Goal: Task Accomplishment & Management: Use online tool/utility

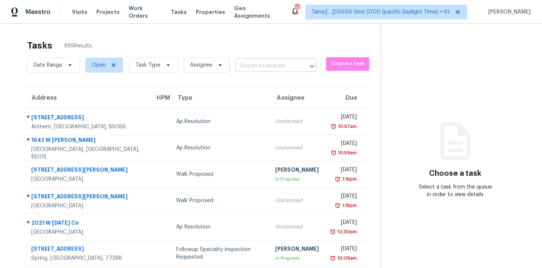
click at [249, 68] on input "text" at bounding box center [265, 66] width 60 height 12
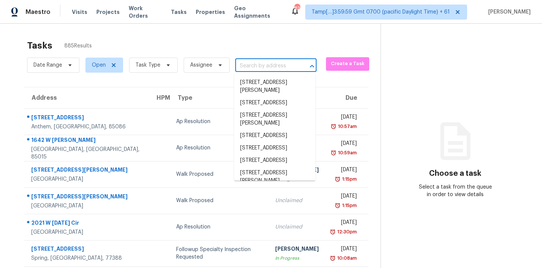
paste input "[STREET_ADDRESS]"
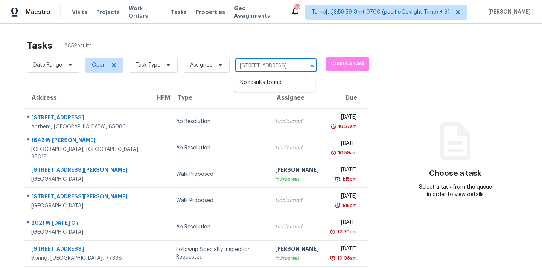
type input "[STREET_ADDRESS]"
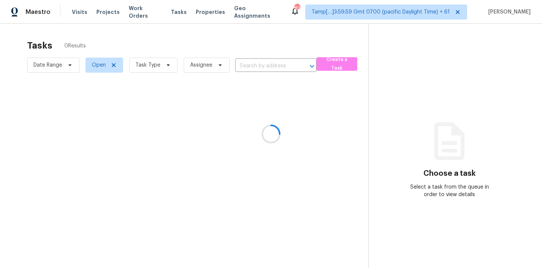
click at [257, 64] on div at bounding box center [271, 134] width 542 height 268
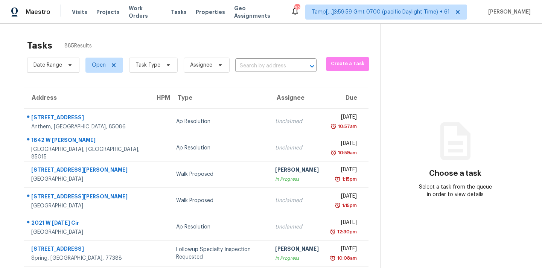
click at [257, 64] on input "text" at bounding box center [265, 66] width 60 height 12
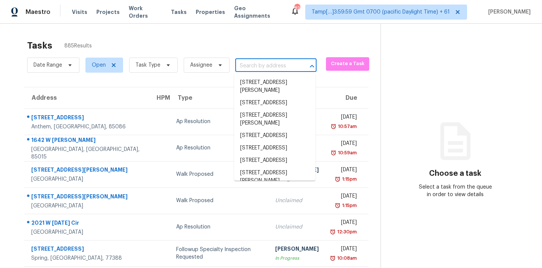
paste input "[STREET_ADDRESS]"
type input "[STREET_ADDRESS]"
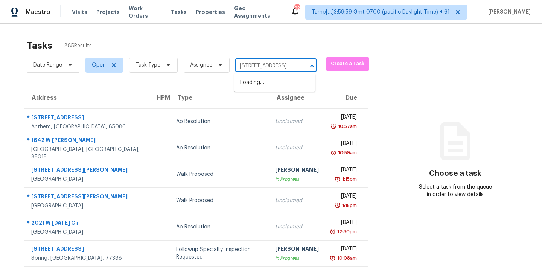
scroll to position [0, 31]
click at [254, 85] on li "[STREET_ADDRESS]" at bounding box center [274, 82] width 81 height 12
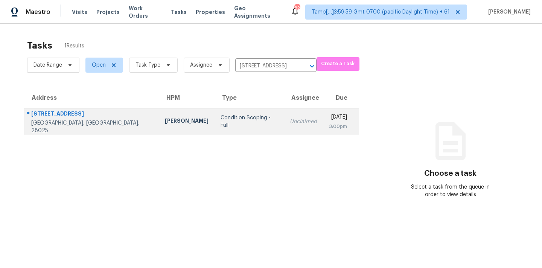
click at [290, 119] on div "Unclaimed" at bounding box center [303, 122] width 27 height 8
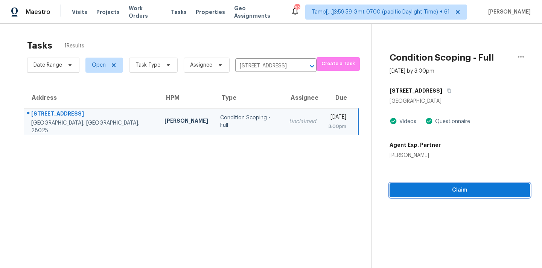
click at [409, 188] on span "Claim" at bounding box center [459, 189] width 128 height 9
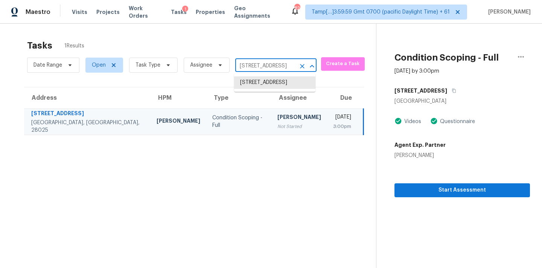
click at [275, 70] on input "[STREET_ADDRESS]" at bounding box center [265, 66] width 60 height 12
paste input "[STREET_ADDRESS]"
click at [245, 64] on input "[STREET_ADDRESS]" at bounding box center [265, 66] width 60 height 12
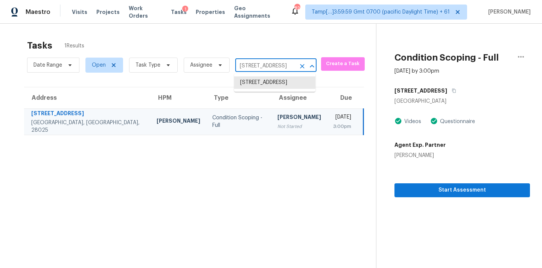
paste input "[STREET_ADDRESS]"
type input "[STREET_ADDRESS]"
click at [254, 86] on li "[STREET_ADDRESS]" at bounding box center [274, 82] width 81 height 12
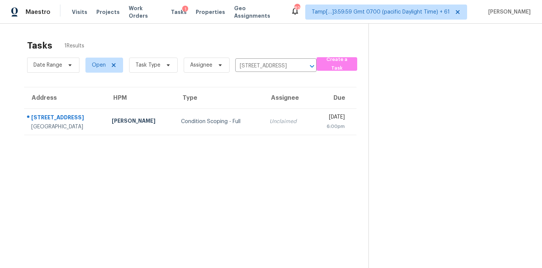
click at [269, 120] on div "Unclaimed" at bounding box center [287, 122] width 36 height 8
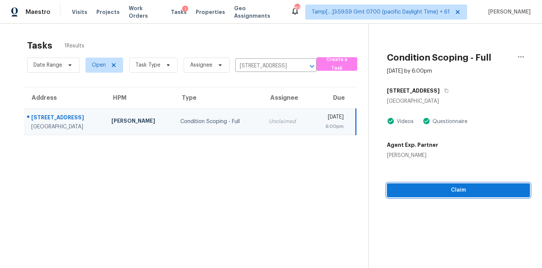
click at [460, 191] on span "Claim" at bounding box center [458, 189] width 131 height 9
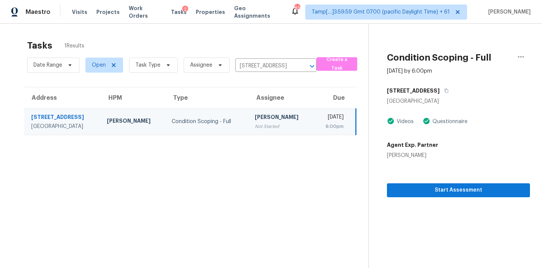
click at [319, 122] on div "[DATE]" at bounding box center [331, 117] width 24 height 9
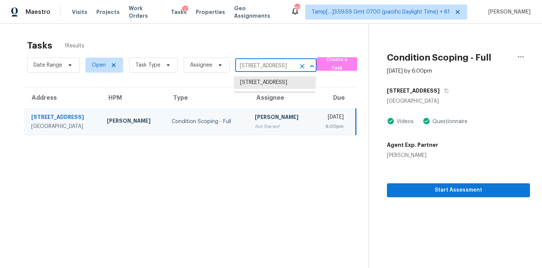
click at [242, 64] on input "[STREET_ADDRESS]" at bounding box center [265, 66] width 60 height 12
paste input "[STREET_ADDRESS][PERSON_NAME][PERSON_NAME]"
type input "[STREET_ADDRESS][PERSON_NAME][PERSON_NAME]"
click at [262, 89] on li "[STREET_ADDRESS][PERSON_NAME][PERSON_NAME]" at bounding box center [274, 90] width 81 height 28
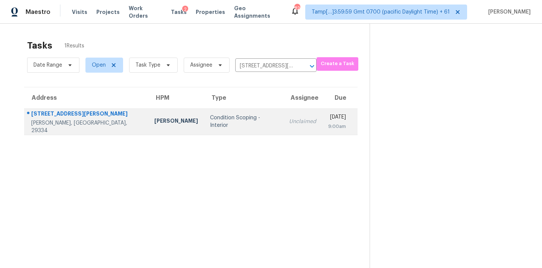
click at [289, 120] on div "Unclaimed" at bounding box center [302, 122] width 27 height 8
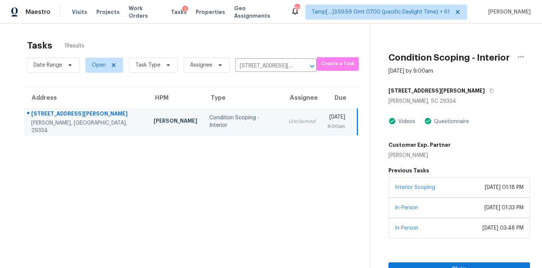
click at [433, 191] on div "Interior Scoping [DATE] 01:18 PM" at bounding box center [458, 187] width 141 height 20
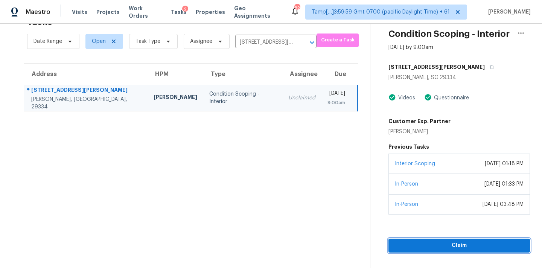
click at [460, 246] on span "Claim" at bounding box center [458, 245] width 129 height 9
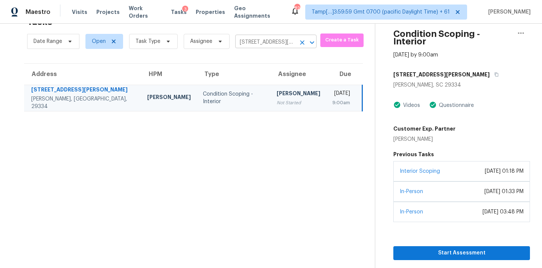
click at [260, 44] on input "[STREET_ADDRESS][PERSON_NAME][PERSON_NAME]" at bounding box center [265, 42] width 60 height 12
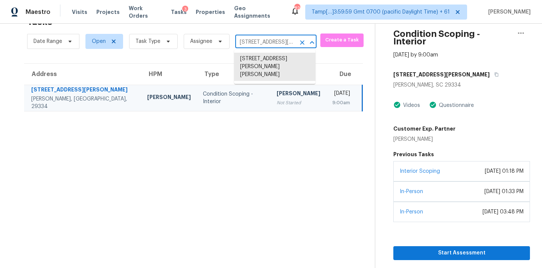
paste input "928 Tanzanite Ter Kissimmee FL 34758"
type input "[STREET_ADDRESS]"
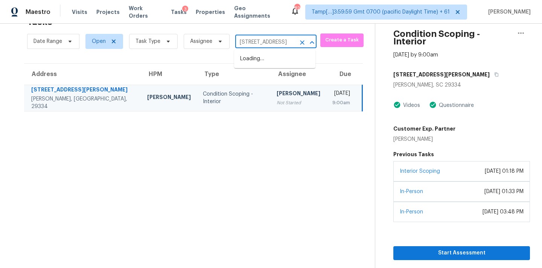
scroll to position [0, 42]
click at [262, 61] on li "[STREET_ADDRESS]" at bounding box center [274, 59] width 81 height 12
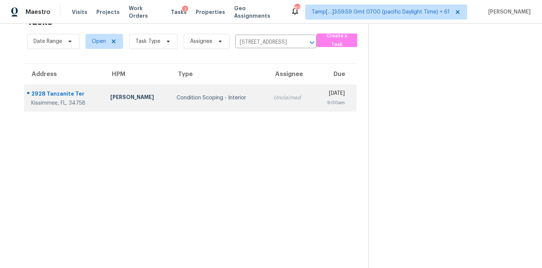
click at [267, 103] on td "Unclaimed" at bounding box center [290, 98] width 47 height 26
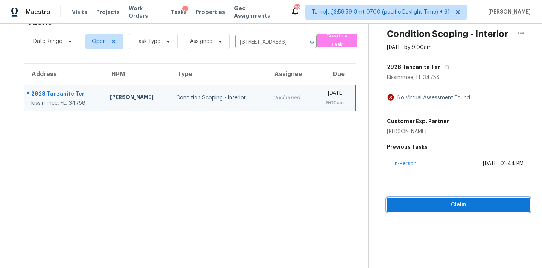
click at [434, 202] on span "Claim" at bounding box center [458, 204] width 131 height 9
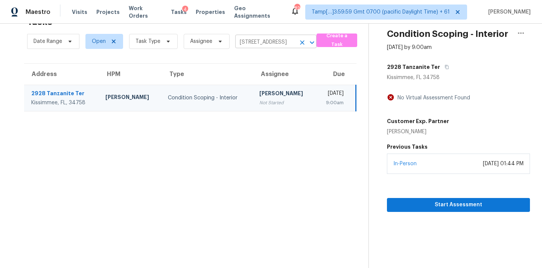
click at [258, 44] on input "[STREET_ADDRESS]" at bounding box center [265, 42] width 60 height 12
paste input "[STREET_ADDRESS]"
type input "[STREET_ADDRESS]"
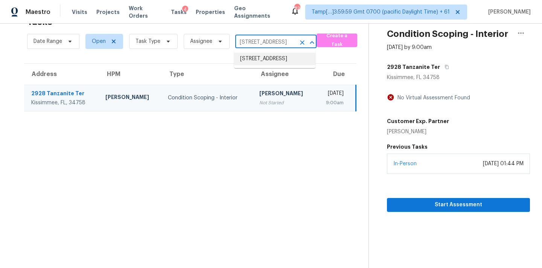
click at [268, 63] on li "[STREET_ADDRESS]" at bounding box center [274, 59] width 81 height 12
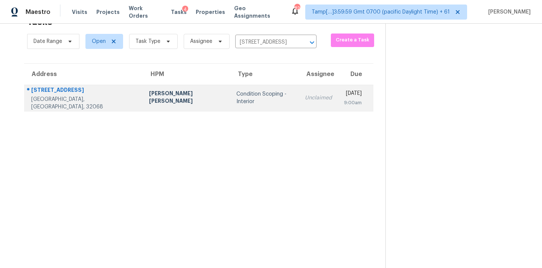
click at [299, 104] on td "Unclaimed" at bounding box center [318, 98] width 39 height 26
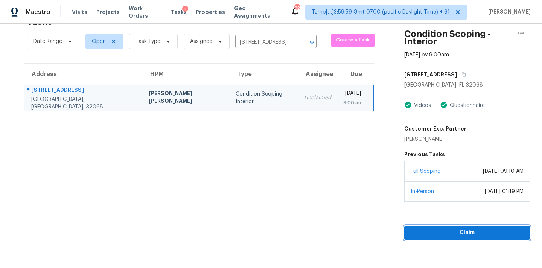
click at [412, 228] on span "Claim" at bounding box center [467, 232] width 114 height 9
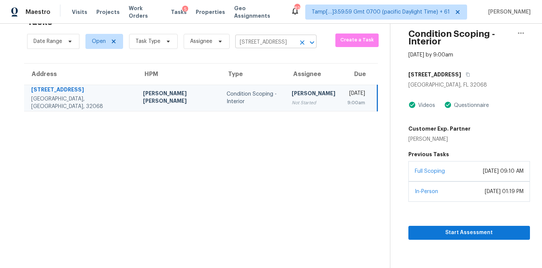
click at [264, 43] on input "[STREET_ADDRESS]" at bounding box center [265, 42] width 60 height 12
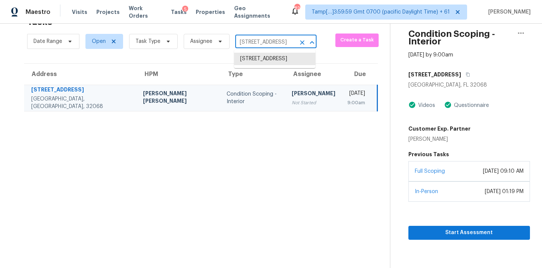
paste input "[STREET_ADDRESS]"
type input "[STREET_ADDRESS]"
click at [257, 68] on ul "[STREET_ADDRESS]" at bounding box center [274, 59] width 81 height 18
click at [265, 61] on li "[STREET_ADDRESS]" at bounding box center [274, 59] width 81 height 12
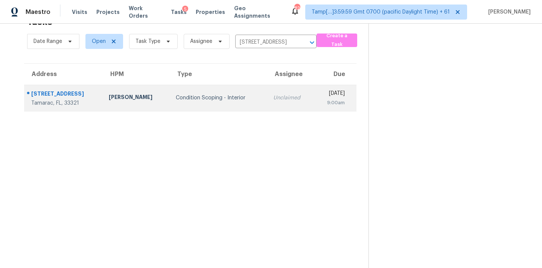
click at [273, 101] on div "Unclaimed" at bounding box center [290, 98] width 35 height 8
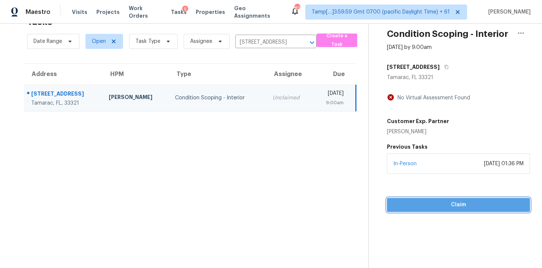
click at [434, 209] on span "Claim" at bounding box center [458, 204] width 131 height 9
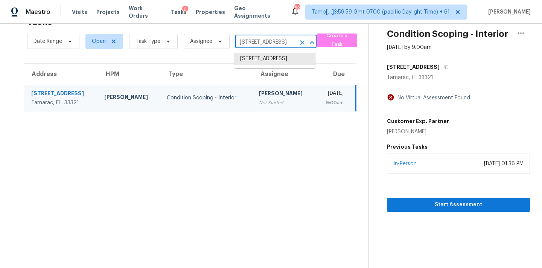
click at [258, 44] on input "[STREET_ADDRESS]" at bounding box center [265, 42] width 60 height 12
paste input "[STREET_ADDRESS][US_STATE][PERSON_NAME]"
type input "[STREET_ADDRESS][US_STATE]"
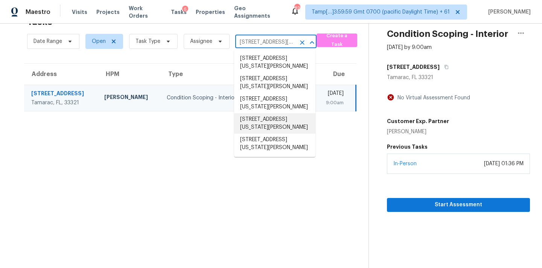
scroll to position [209, 0]
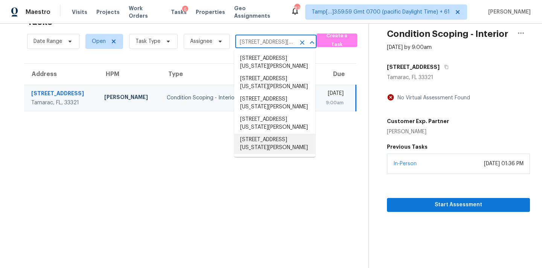
click at [254, 138] on li "[STREET_ADDRESS][US_STATE][PERSON_NAME]" at bounding box center [274, 144] width 81 height 20
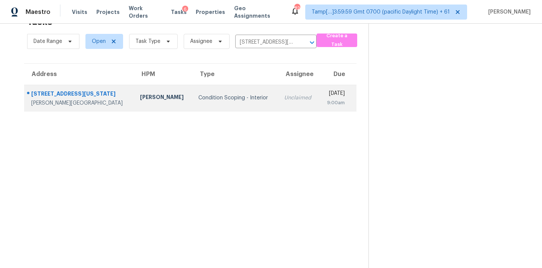
click at [319, 103] on td "[DATE] 9:00am" at bounding box center [337, 98] width 37 height 26
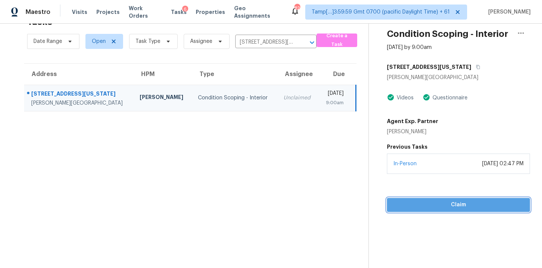
click at [452, 201] on span "Claim" at bounding box center [458, 204] width 131 height 9
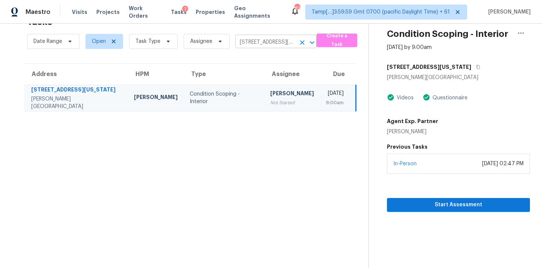
click at [259, 47] on input "[STREET_ADDRESS][US_STATE][PERSON_NAME]" at bounding box center [265, 42] width 60 height 12
paste input "[STREET_ADDRESS][PERSON_NAME]"
type input "[STREET_ADDRESS][PERSON_NAME]"
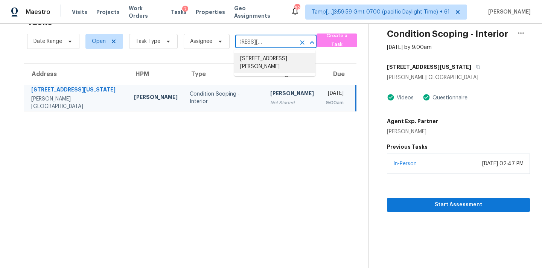
click at [259, 60] on li "[STREET_ADDRESS][PERSON_NAME]" at bounding box center [274, 63] width 81 height 20
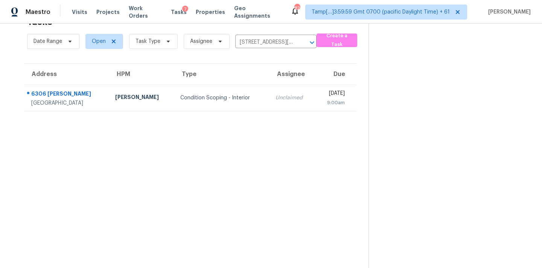
click at [269, 103] on td "Unclaimed" at bounding box center [292, 98] width 46 height 26
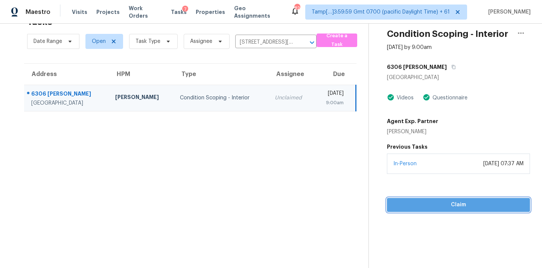
click at [454, 200] on span "Claim" at bounding box center [458, 204] width 131 height 9
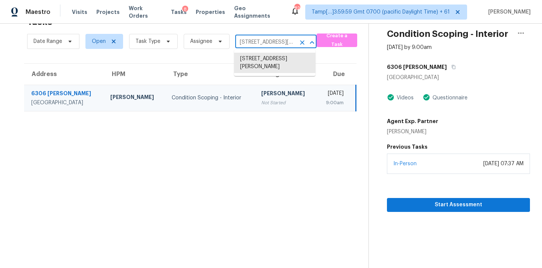
click at [276, 41] on input "[STREET_ADDRESS][PERSON_NAME]" at bounding box center [265, 42] width 60 height 12
paste input "[STREET_ADDRESS]"
type input "[STREET_ADDRESS]"
click at [267, 65] on li "[STREET_ADDRESS]" at bounding box center [274, 59] width 81 height 12
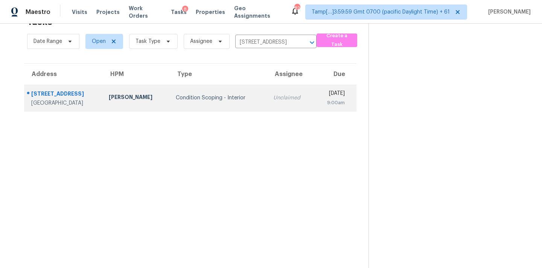
click at [267, 105] on td "Unclaimed" at bounding box center [290, 98] width 47 height 26
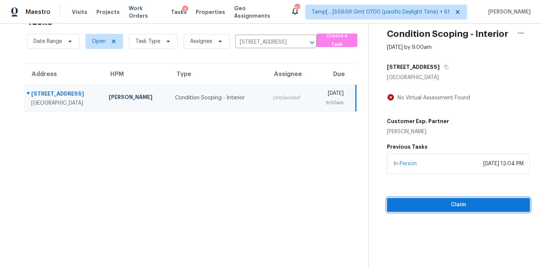
click at [434, 208] on span "Claim" at bounding box center [458, 204] width 131 height 9
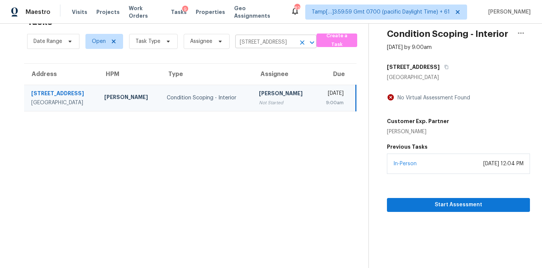
click at [261, 45] on input "[STREET_ADDRESS]" at bounding box center [265, 42] width 60 height 12
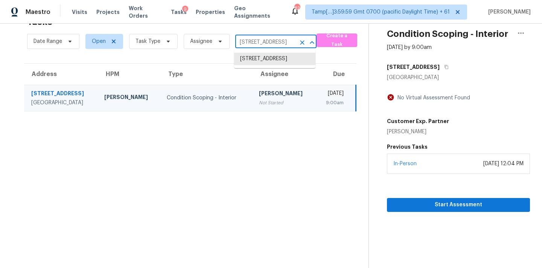
paste input "[STREET_ADDRESS]"
type input "[STREET_ADDRESS]"
click at [259, 62] on li "[STREET_ADDRESS][PERSON_NAME]" at bounding box center [274, 63] width 81 height 20
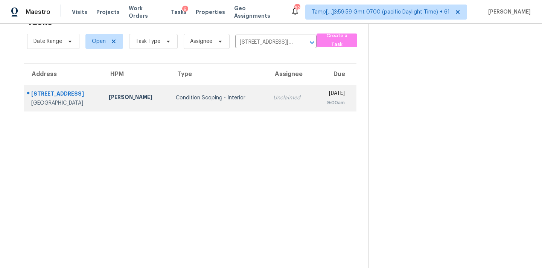
click at [273, 97] on div "Unclaimed" at bounding box center [290, 98] width 35 height 8
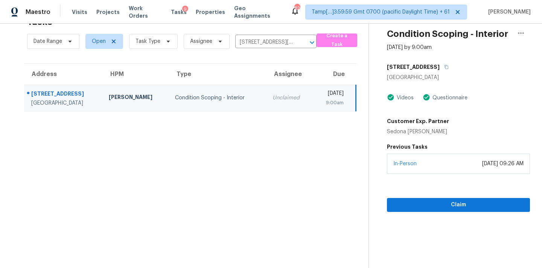
click at [453, 213] on section "Condition Scoping - Interior [DATE] by 9:00am [STREET_ADDRESS] Videos Questionn…" at bounding box center [448, 134] width 161 height 268
click at [457, 204] on span "Claim" at bounding box center [458, 204] width 131 height 9
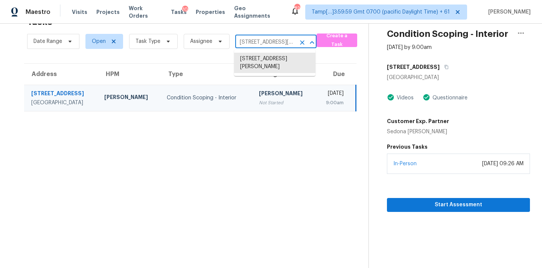
click at [253, 43] on input "[STREET_ADDRESS][PERSON_NAME]" at bounding box center [265, 42] width 60 height 12
paste input "[STREET_ADDRESS]"
type input "[STREET_ADDRESS]"
click at [256, 63] on li "[STREET_ADDRESS]" at bounding box center [274, 59] width 81 height 12
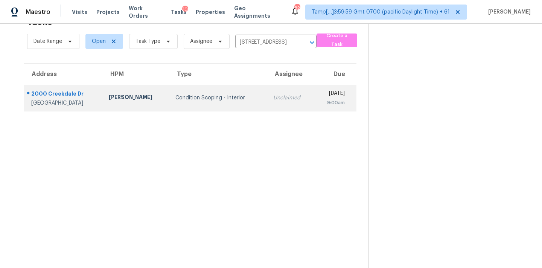
click at [273, 99] on div "Unclaimed" at bounding box center [290, 98] width 35 height 8
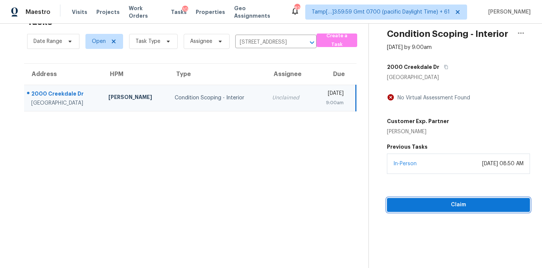
click at [436, 211] on button "Claim" at bounding box center [458, 205] width 143 height 14
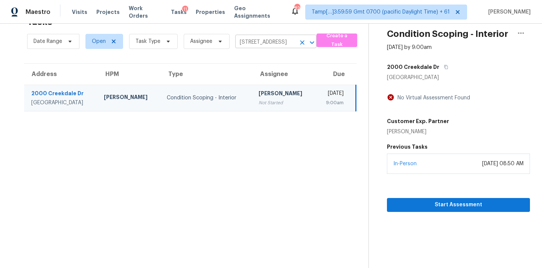
click at [255, 40] on input "[STREET_ADDRESS]" at bounding box center [265, 42] width 60 height 12
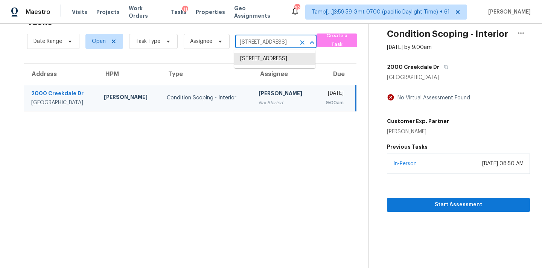
paste input "[STREET_ADDRESS]"
type input "[STREET_ADDRESS]"
click at [254, 63] on li "[STREET_ADDRESS]" at bounding box center [274, 59] width 81 height 12
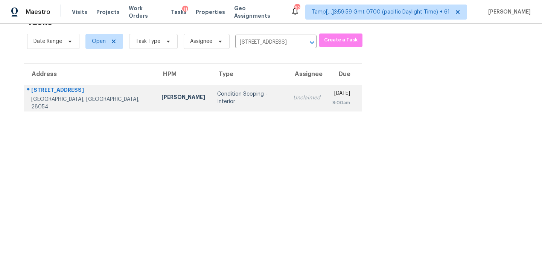
click at [287, 105] on td "Unclaimed" at bounding box center [306, 98] width 39 height 26
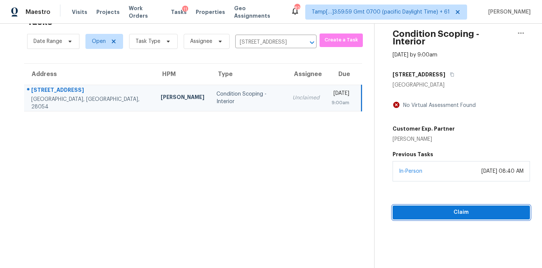
click at [446, 208] on span "Claim" at bounding box center [460, 212] width 125 height 9
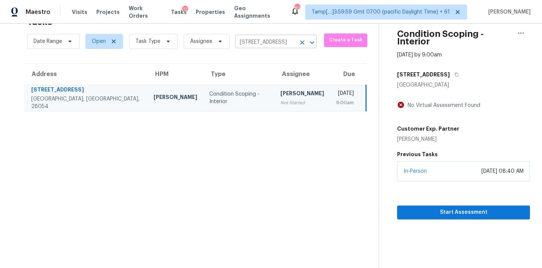
click at [260, 41] on input "[STREET_ADDRESS]" at bounding box center [265, 42] width 60 height 12
paste input "[STREET_ADDRESS][PERSON_NAME]"
type input "[STREET_ADDRESS][PERSON_NAME]"
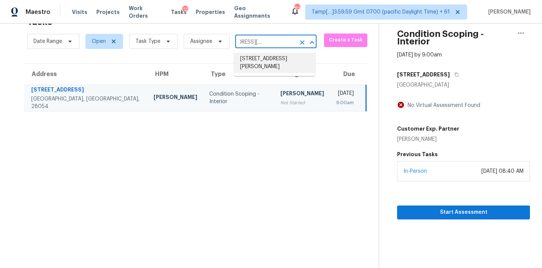
click at [259, 56] on li "[STREET_ADDRESS][PERSON_NAME]" at bounding box center [274, 63] width 81 height 20
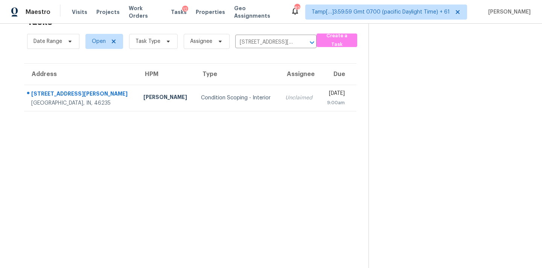
click at [279, 87] on td "Unclaimed" at bounding box center [299, 98] width 41 height 26
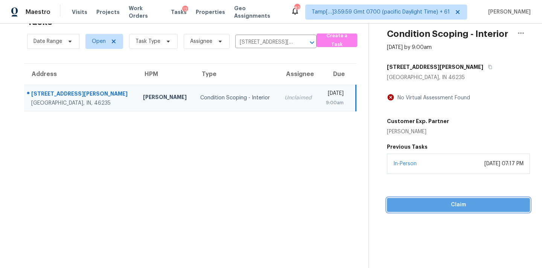
click at [454, 204] on span "Claim" at bounding box center [458, 204] width 131 height 9
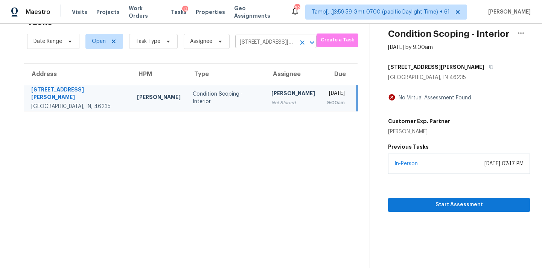
click at [274, 36] on input "[STREET_ADDRESS][PERSON_NAME]" at bounding box center [265, 42] width 60 height 12
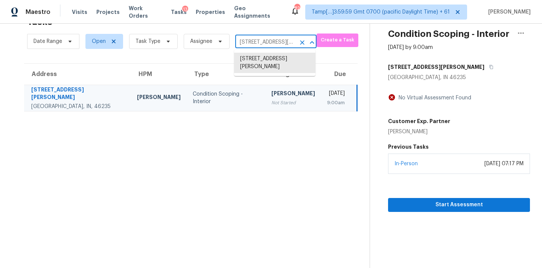
paste input "[STREET_ADDRESS]"
type input "[STREET_ADDRESS]"
click at [267, 58] on li "[STREET_ADDRESS]" at bounding box center [274, 59] width 81 height 12
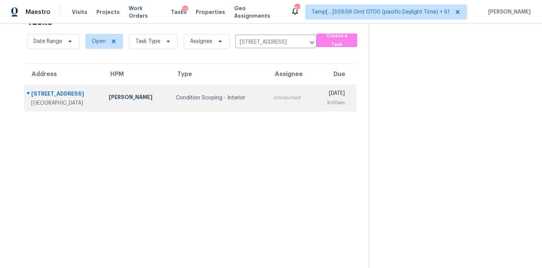
click at [267, 103] on td "Unclaimed" at bounding box center [290, 98] width 47 height 26
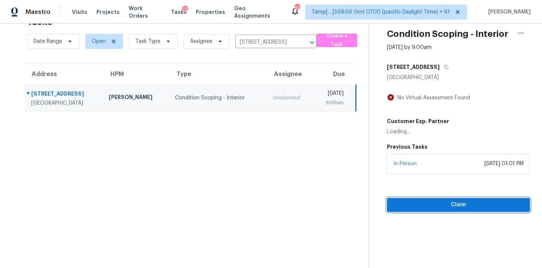
click at [406, 210] on button "Claim" at bounding box center [458, 205] width 143 height 14
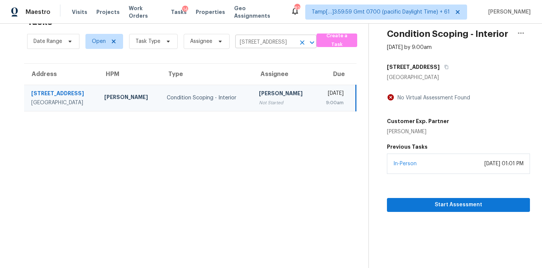
click at [268, 40] on input "[STREET_ADDRESS]" at bounding box center [265, 42] width 60 height 12
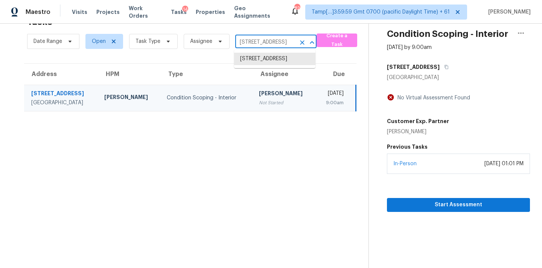
paste input "[STREET_ADDRESS][PERSON_NAME][PERSON_NAME]"
type input "[STREET_ADDRESS][PERSON_NAME][PERSON_NAME]"
click at [263, 58] on li "[STREET_ADDRESS][PERSON_NAME]" at bounding box center [274, 63] width 81 height 20
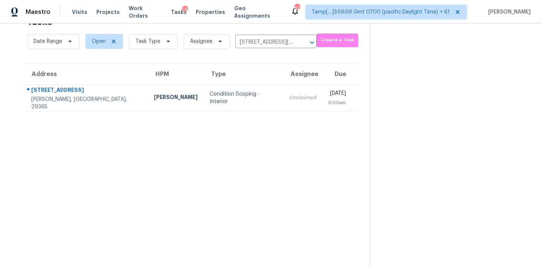
click at [283, 104] on td "Unclaimed" at bounding box center [302, 98] width 39 height 26
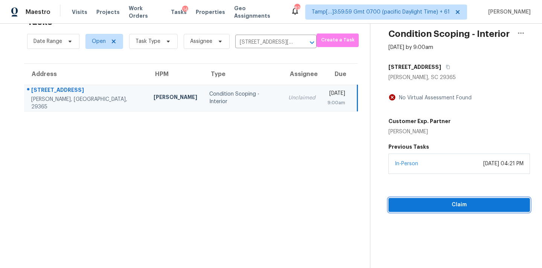
click at [456, 201] on span "Claim" at bounding box center [458, 204] width 129 height 9
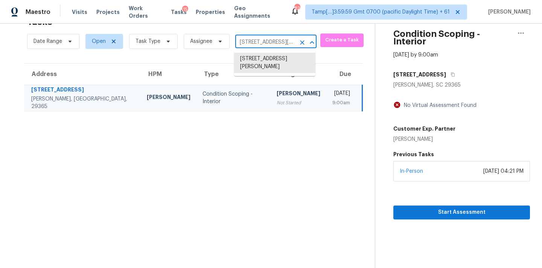
click at [250, 44] on input "[STREET_ADDRESS][PERSON_NAME]" at bounding box center [265, 42] width 60 height 12
paste input "[STREET_ADDRESS]"
type input "[STREET_ADDRESS]"
click at [250, 60] on li "[STREET_ADDRESS]" at bounding box center [274, 59] width 81 height 12
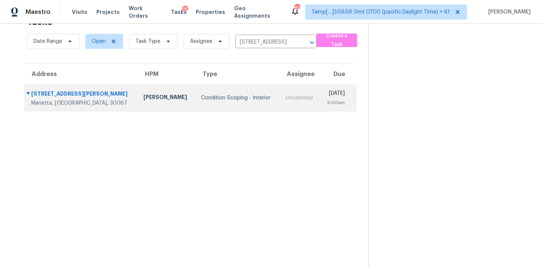
click at [279, 103] on td "Unclaimed" at bounding box center [299, 98] width 41 height 26
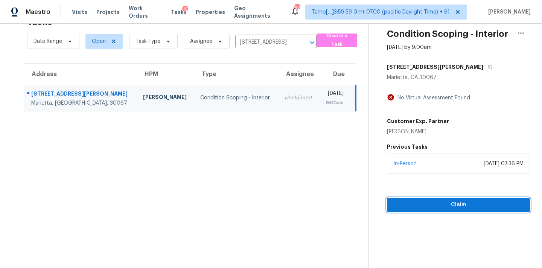
click at [443, 199] on button "Claim" at bounding box center [458, 205] width 143 height 14
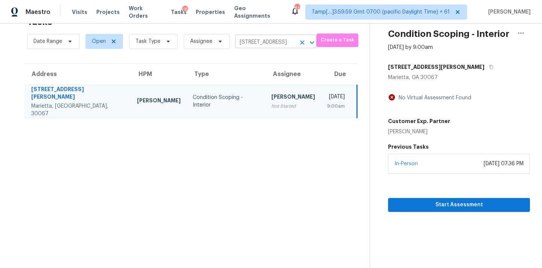
click at [266, 45] on input "[STREET_ADDRESS]" at bounding box center [265, 42] width 60 height 12
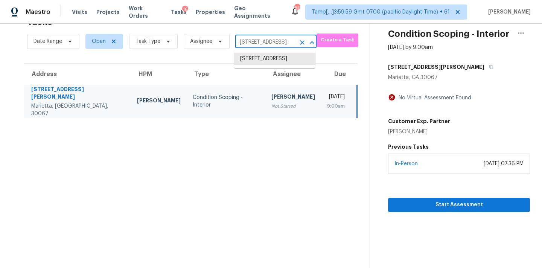
paste input "[STREET_ADDRESS][PERSON_NAME]"
type input "[STREET_ADDRESS][PERSON_NAME]"
click at [265, 62] on li "[STREET_ADDRESS][PERSON_NAME]" at bounding box center [274, 63] width 81 height 20
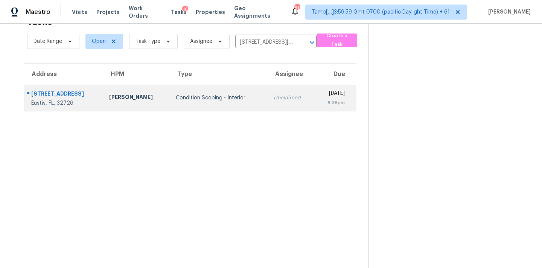
click at [273, 101] on div "Unclaimed" at bounding box center [290, 98] width 35 height 8
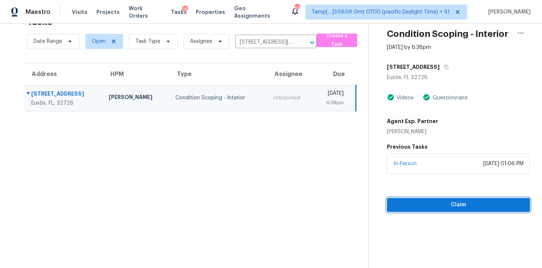
click at [431, 207] on span "Claim" at bounding box center [458, 204] width 131 height 9
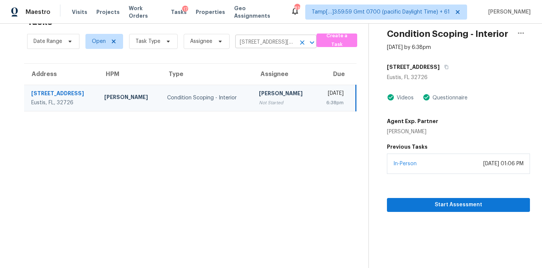
click at [246, 47] on input "[STREET_ADDRESS][PERSON_NAME]" at bounding box center [265, 42] width 60 height 12
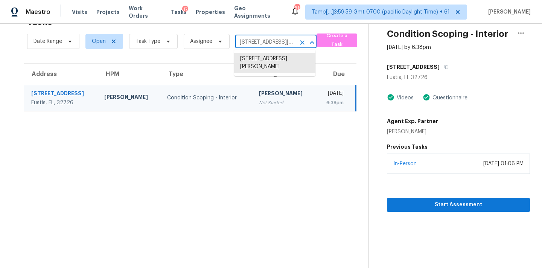
paste input "[STREET_ADDRESS][PERSON_NAME]"
type input "[STREET_ADDRESS][PERSON_NAME]"
click at [251, 58] on li "[STREET_ADDRESS][PERSON_NAME]" at bounding box center [274, 63] width 81 height 20
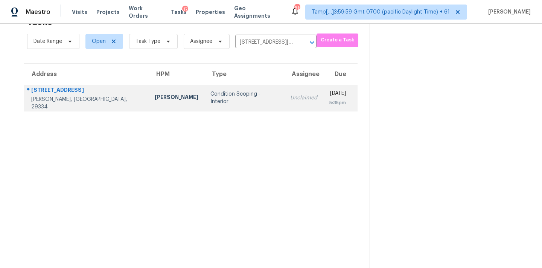
click at [284, 102] on td "Unclaimed" at bounding box center [303, 98] width 39 height 26
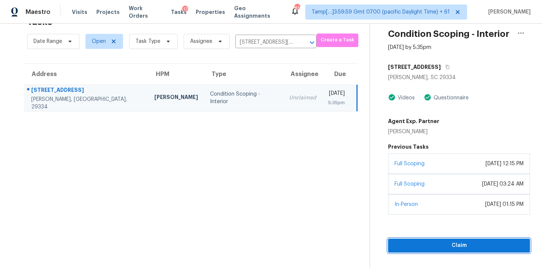
click at [427, 242] on span "Claim" at bounding box center [459, 245] width 130 height 9
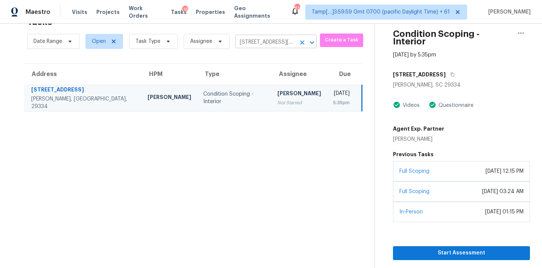
click at [300, 41] on icon "Clear" at bounding box center [302, 42] width 5 height 5
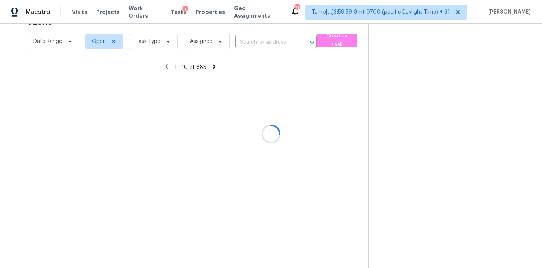
click at [212, 45] on div at bounding box center [271, 134] width 542 height 268
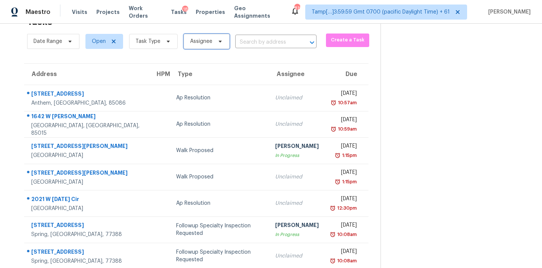
click at [217, 43] on icon at bounding box center [220, 41] width 6 height 6
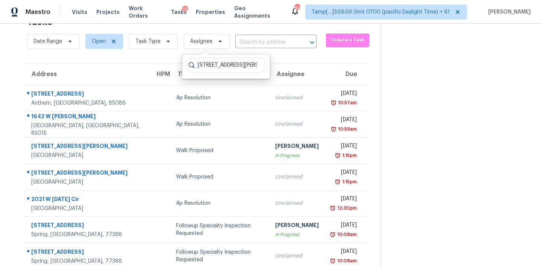
scroll to position [0, 38]
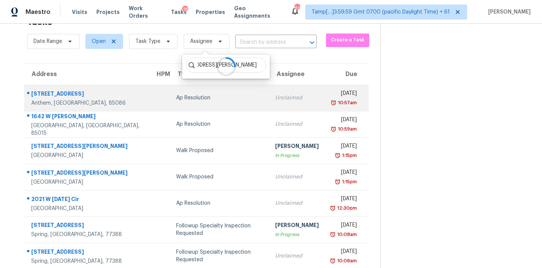
type input "[STREET_ADDRESS][PERSON_NAME]"
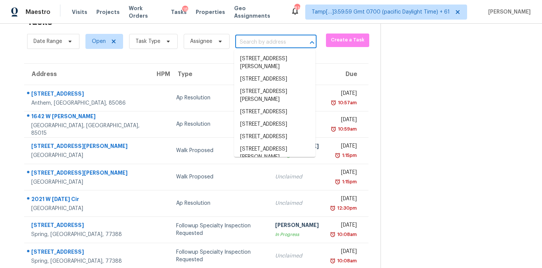
click at [264, 43] on input "text" at bounding box center [265, 42] width 60 height 12
paste input "[STREET_ADDRESS][PERSON_NAME]"
type input "[STREET_ADDRESS][PERSON_NAME]"
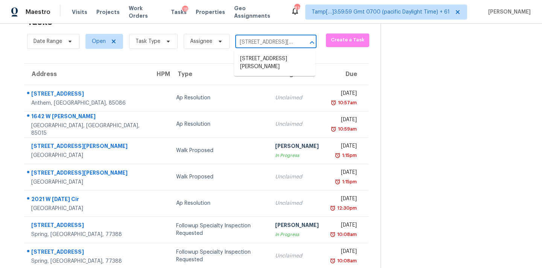
scroll to position [0, 35]
click at [262, 58] on li "[STREET_ADDRESS][PERSON_NAME]" at bounding box center [274, 63] width 81 height 20
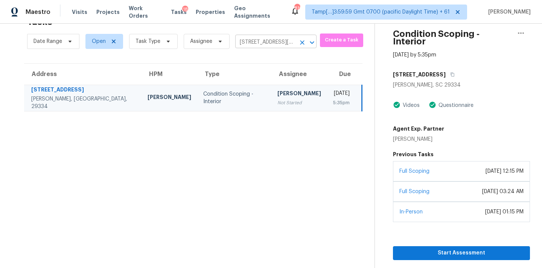
click at [301, 42] on icon "Clear" at bounding box center [302, 42] width 5 height 5
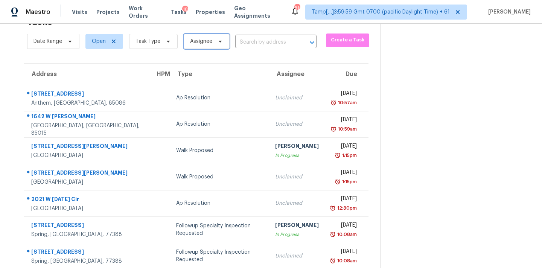
click at [186, 46] on span "Assignee" at bounding box center [207, 41] width 46 height 15
click at [203, 65] on input "search" at bounding box center [226, 65] width 80 height 15
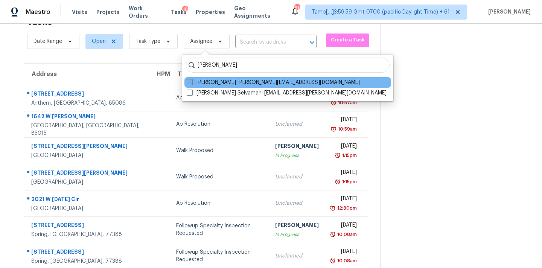
type input "[PERSON_NAME]"
click at [220, 82] on label "[PERSON_NAME] [PERSON_NAME][EMAIL_ADDRESS][DOMAIN_NAME]" at bounding box center [273, 83] width 173 height 8
click at [191, 82] on input "[PERSON_NAME] [PERSON_NAME][EMAIL_ADDRESS][DOMAIN_NAME]" at bounding box center [189, 81] width 5 height 5
checkbox input "true"
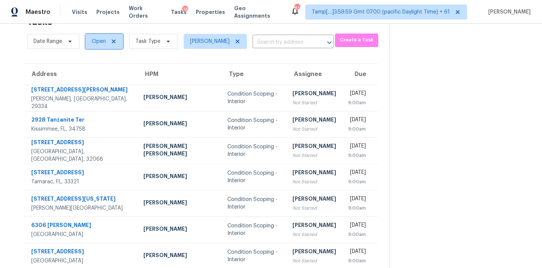
click at [101, 47] on span "Open" at bounding box center [104, 41] width 38 height 15
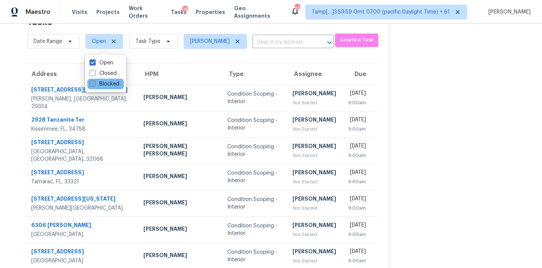
click at [102, 81] on label "Blocked" at bounding box center [105, 84] width 30 height 8
click at [94, 81] on input "Blocked" at bounding box center [92, 82] width 5 height 5
checkbox input "true"
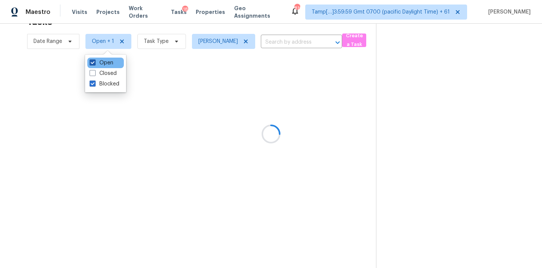
click at [103, 62] on label "Open" at bounding box center [102, 63] width 24 height 8
click at [94, 62] on input "Open" at bounding box center [92, 61] width 5 height 5
checkbox input "false"
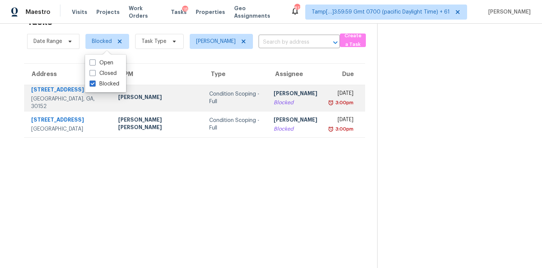
click at [267, 110] on td "[PERSON_NAME] Omsekar Blocked" at bounding box center [295, 98] width 56 height 26
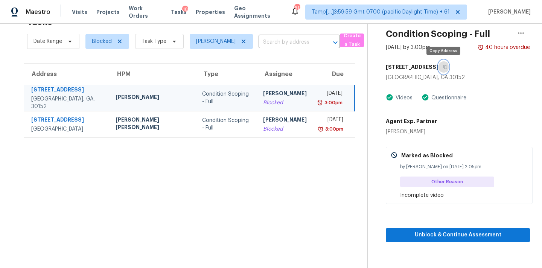
click at [445, 70] on button "button" at bounding box center [443, 67] width 10 height 14
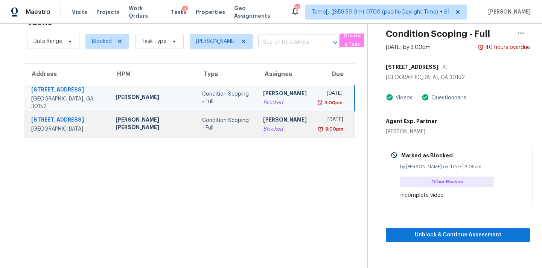
click at [263, 125] on div "[PERSON_NAME]" at bounding box center [285, 120] width 44 height 9
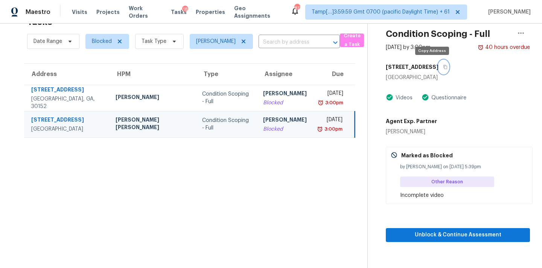
click at [443, 67] on icon "button" at bounding box center [445, 67] width 5 height 5
click at [245, 41] on icon at bounding box center [243, 41] width 4 height 4
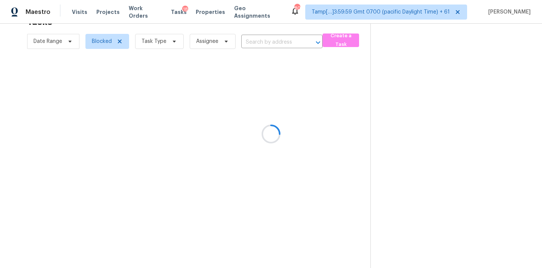
click at [103, 45] on div at bounding box center [271, 134] width 542 height 268
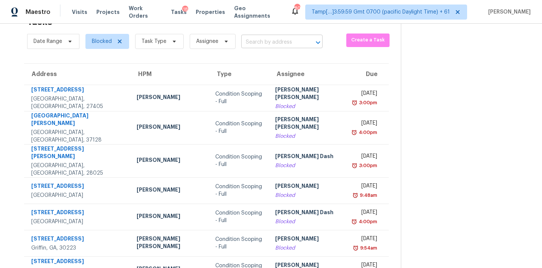
click at [245, 38] on input "text" at bounding box center [271, 42] width 60 height 12
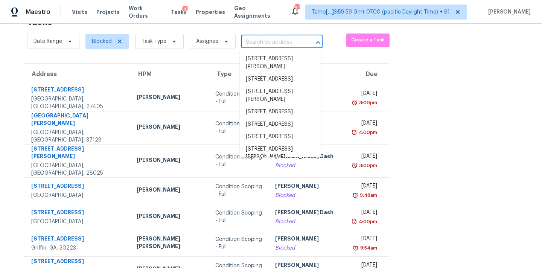
paste input "[STREET_ADDRESS][PERSON_NAME]"
type input "[STREET_ADDRESS][PERSON_NAME]"
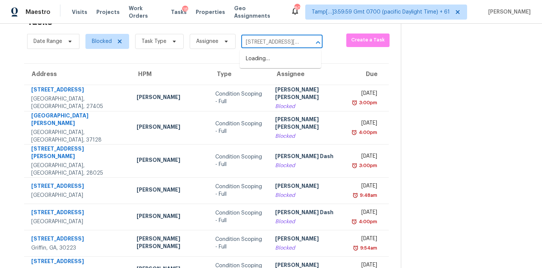
scroll to position [0, 54]
click at [266, 61] on li "[STREET_ADDRESS][PERSON_NAME]" at bounding box center [280, 63] width 81 height 20
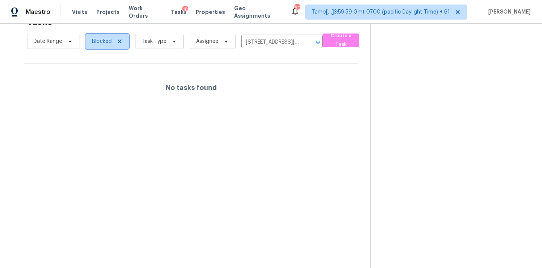
click at [104, 43] on span "Blocked" at bounding box center [102, 42] width 20 height 8
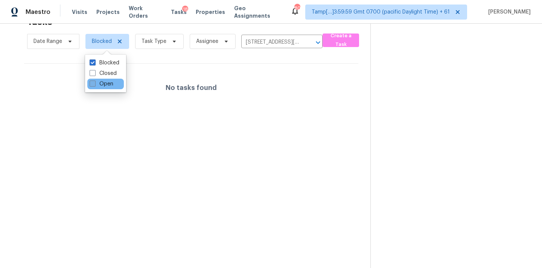
click at [106, 85] on label "Open" at bounding box center [102, 84] width 24 height 8
click at [94, 85] on input "Open" at bounding box center [92, 82] width 5 height 5
checkbox input "true"
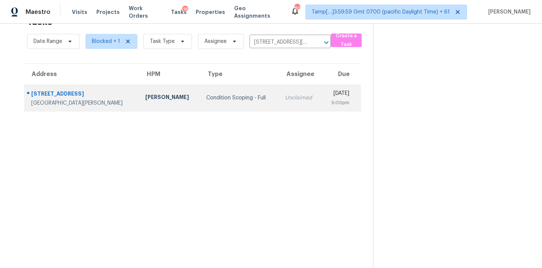
click at [230, 91] on td "Condition Scoping - Full" at bounding box center [239, 98] width 79 height 26
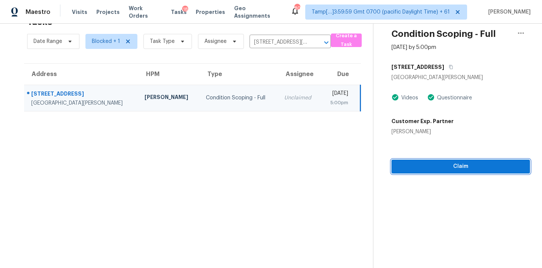
click at [448, 171] on span "Claim" at bounding box center [460, 166] width 126 height 9
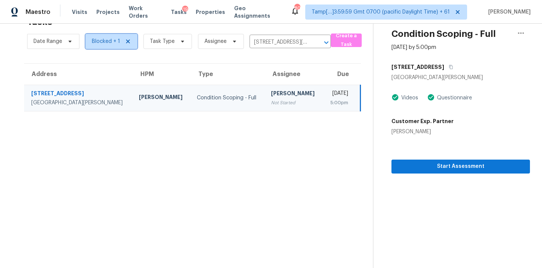
click at [127, 41] on icon at bounding box center [128, 41] width 4 height 4
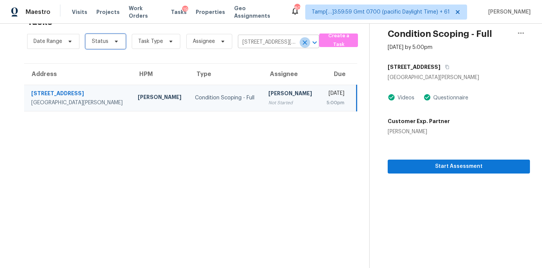
click at [304, 43] on icon "Clear" at bounding box center [305, 43] width 8 height 8
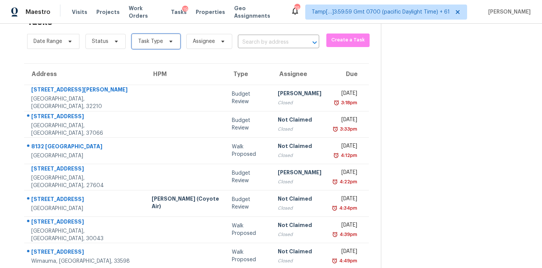
click at [153, 42] on span "Task Type" at bounding box center [150, 42] width 25 height 8
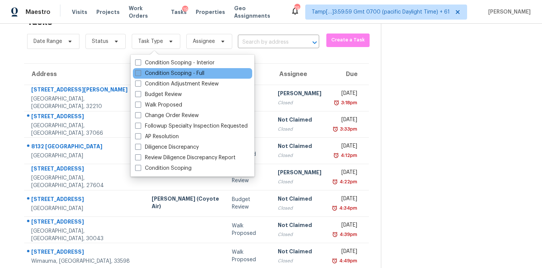
click at [164, 72] on label "Condition Scoping - Full" at bounding box center [169, 74] width 69 height 8
click at [140, 72] on input "Condition Scoping - Full" at bounding box center [137, 72] width 5 height 5
checkbox input "true"
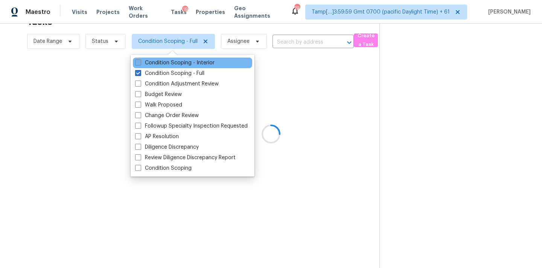
click at [169, 66] on label "Condition Scoping - Interior" at bounding box center [174, 63] width 79 height 8
click at [140, 64] on input "Condition Scoping - Interior" at bounding box center [137, 61] width 5 height 5
checkbox input "true"
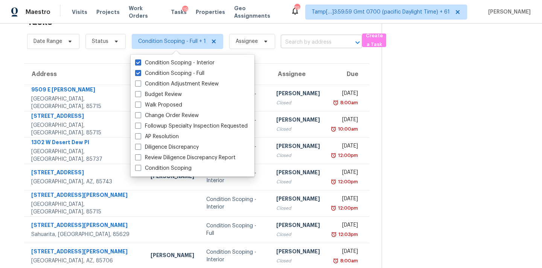
click at [294, 44] on input "text" at bounding box center [311, 42] width 60 height 12
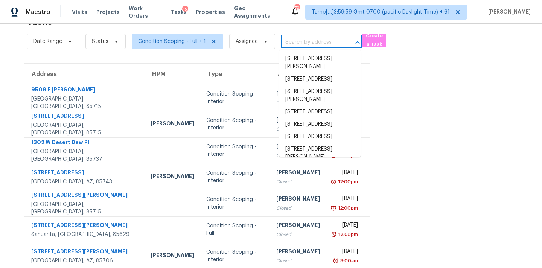
paste input "[STREET_ADDRESS]"
type input "[STREET_ADDRESS]"
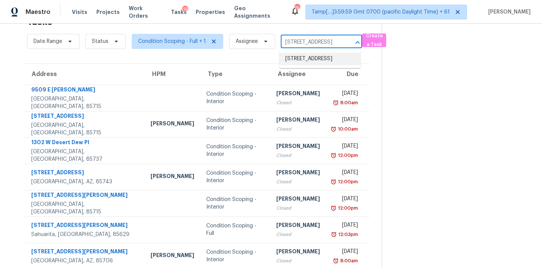
click at [297, 60] on li "[STREET_ADDRESS]" at bounding box center [319, 59] width 81 height 12
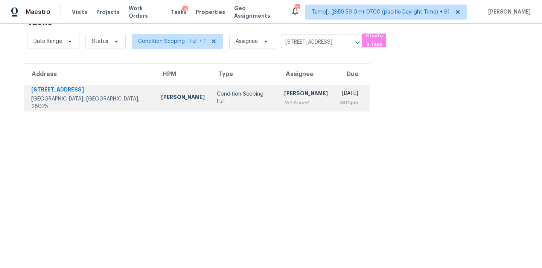
click at [284, 104] on div "Not Started" at bounding box center [306, 103] width 44 height 8
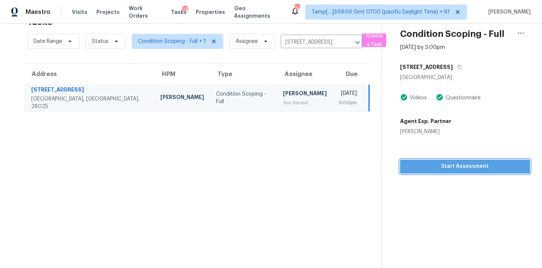
click at [406, 164] on span "Start Assessment" at bounding box center [465, 166] width 118 height 9
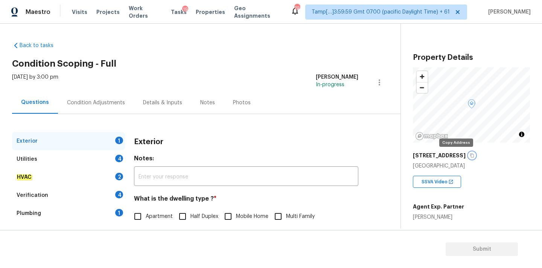
click at [469, 156] on icon "button" at bounding box center [471, 155] width 5 height 5
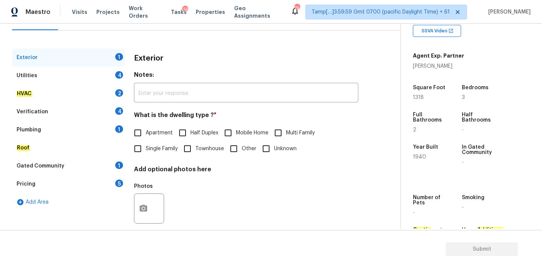
scroll to position [94, 0]
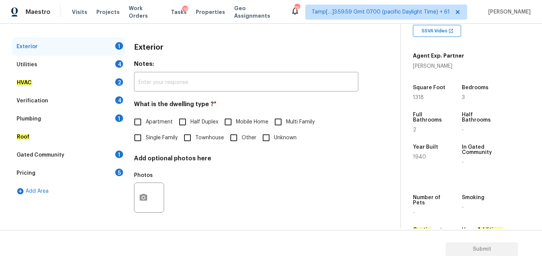
click at [150, 137] on span "Single Family" at bounding box center [162, 138] width 32 height 8
click at [146, 137] on input "Single Family" at bounding box center [138, 138] width 16 height 16
checkbox input "true"
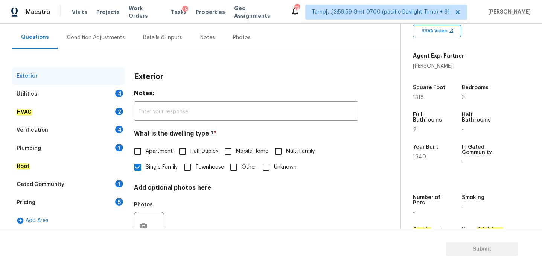
scroll to position [62, 0]
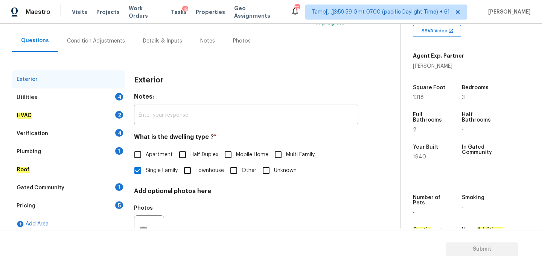
click at [111, 41] on div "Condition Adjustments" at bounding box center [96, 41] width 58 height 8
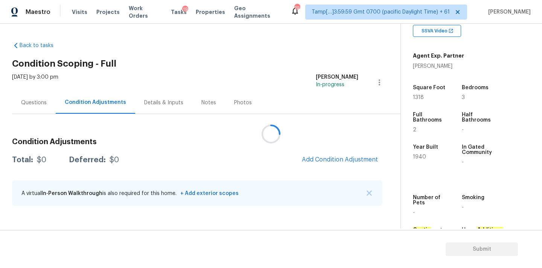
click at [353, 161] on div at bounding box center [271, 134] width 542 height 268
click at [353, 161] on span "Add Condition Adjustment" at bounding box center [340, 159] width 76 height 7
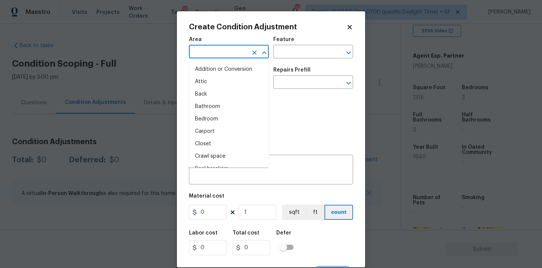
click at [222, 50] on input "text" at bounding box center [218, 53] width 59 height 12
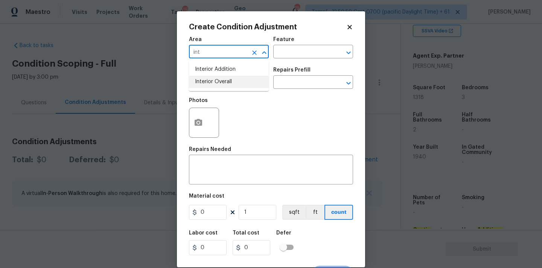
click at [223, 82] on li "Interior Overall" at bounding box center [229, 82] width 80 height 12
type input "Interior Overall"
click at [223, 84] on input "text" at bounding box center [218, 83] width 59 height 12
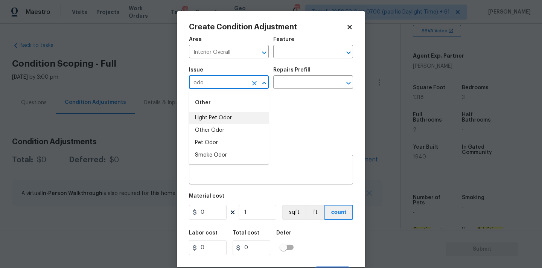
click at [215, 117] on li "Light Pet Odor" at bounding box center [229, 118] width 80 height 12
type input "Light Pet Odor"
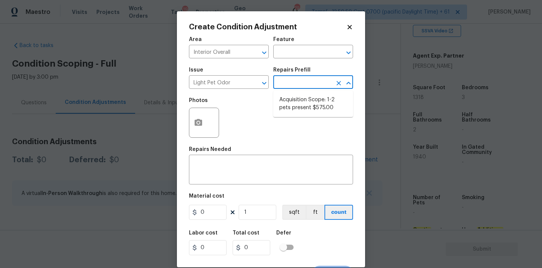
click at [295, 87] on input "text" at bounding box center [302, 83] width 59 height 12
click at [297, 103] on li "Acquisition Scope: 1-2 pets present $575.00" at bounding box center [313, 104] width 80 height 20
type textarea "Acquisition Scope: 1-2 pets present"
type input "575"
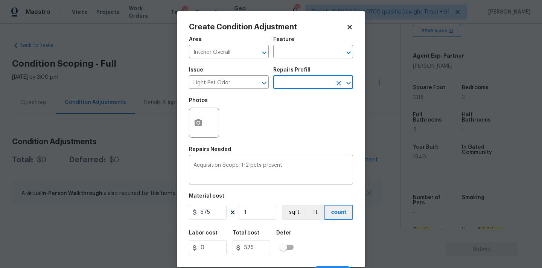
scroll to position [13, 0]
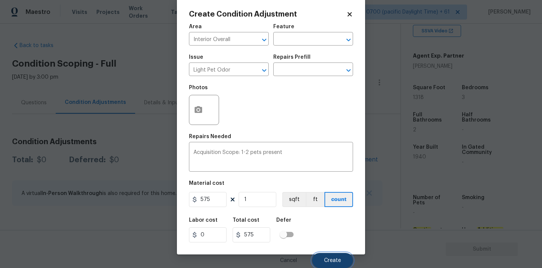
click at [322, 258] on button "Create" at bounding box center [332, 260] width 41 height 15
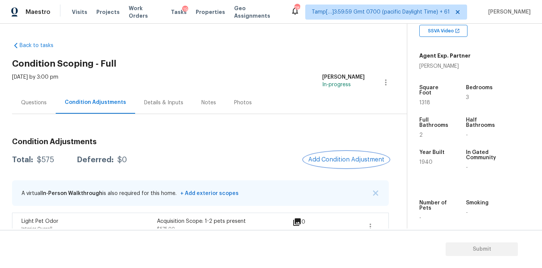
scroll to position [14, 0]
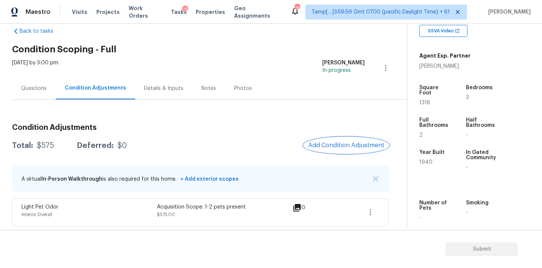
click at [334, 149] on button "Add Condition Adjustment" at bounding box center [346, 145] width 85 height 16
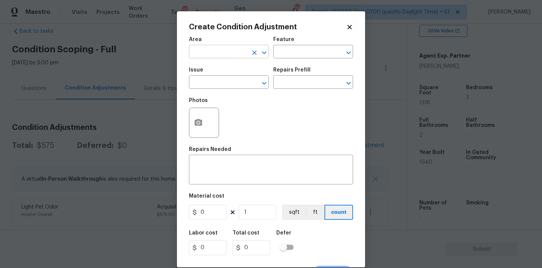
click at [198, 52] on input "text" at bounding box center [218, 53] width 59 height 12
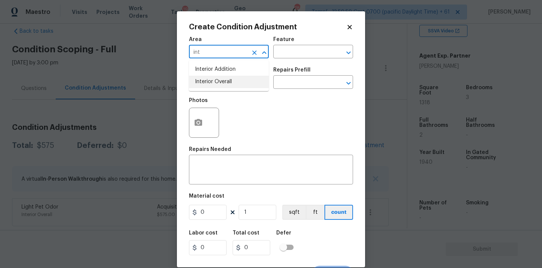
click at [200, 86] on li "Interior Overall" at bounding box center [229, 82] width 80 height 12
type input "Interior Overall"
click at [200, 86] on input "text" at bounding box center [218, 83] width 59 height 12
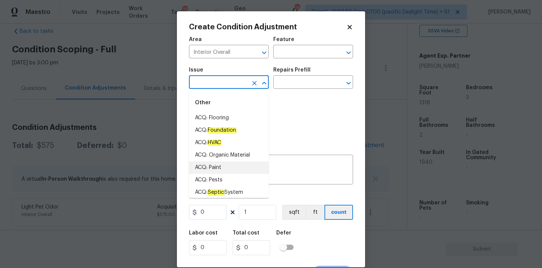
click at [214, 169] on li "ACQ: Paint" at bounding box center [229, 167] width 80 height 12
type input "ACQ: Paint"
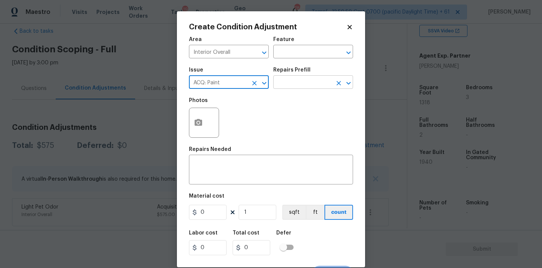
click at [310, 84] on input "text" at bounding box center [302, 83] width 59 height 12
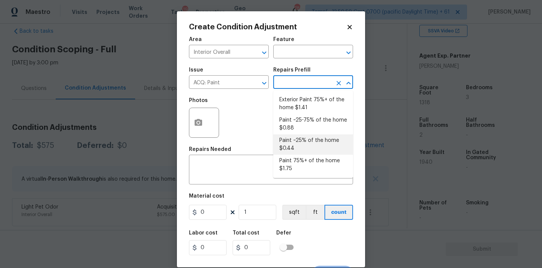
click at [305, 140] on li "Paint ~25% of the home $0.44" at bounding box center [313, 144] width 80 height 20
type input "Acquisition"
type textarea "Acquisition Scope: ~25% of the home needs interior paint"
type input "0.44"
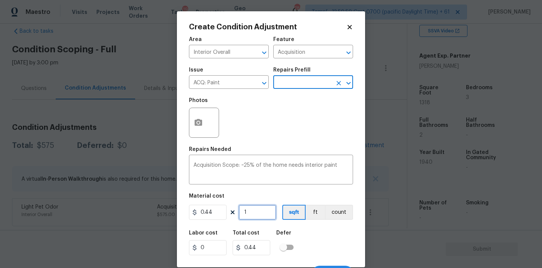
click at [257, 213] on input "1" at bounding box center [257, 212] width 38 height 15
type input "13"
type input "5.72"
type input "131"
type input "57.64"
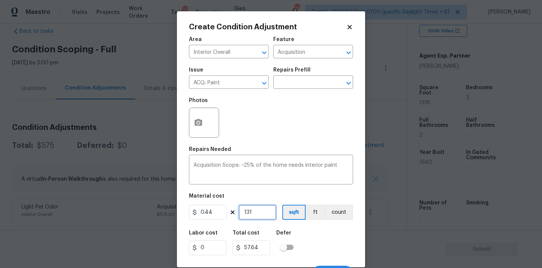
type input "1318"
type input "579.92"
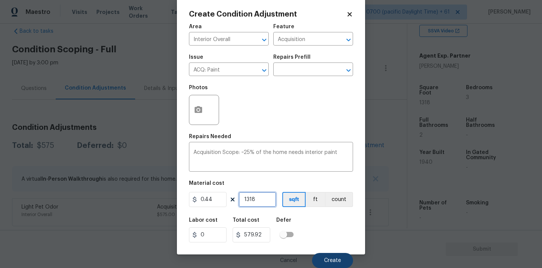
type input "1318"
click at [329, 260] on span "Create" at bounding box center [332, 261] width 17 height 6
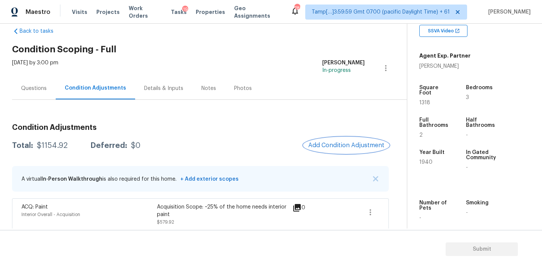
scroll to position [46, 0]
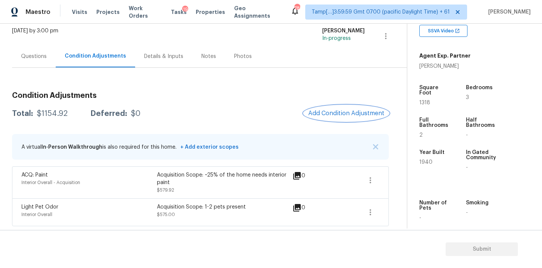
click at [347, 114] on span "Add Condition Adjustment" at bounding box center [346, 113] width 76 height 7
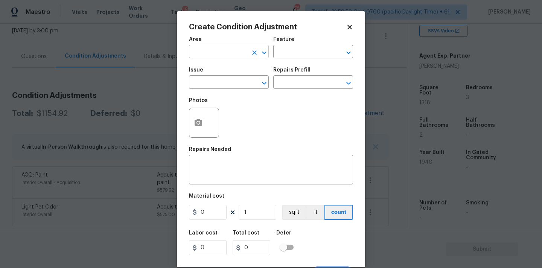
click at [211, 55] on input "text" at bounding box center [218, 53] width 59 height 12
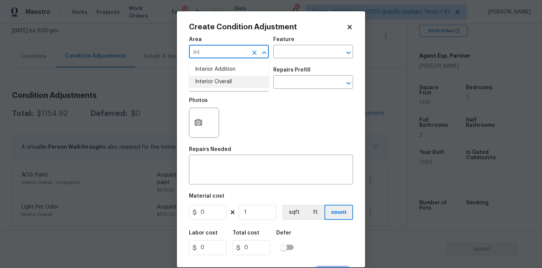
click at [216, 79] on li "Interior Overall" at bounding box center [229, 82] width 80 height 12
type input "Interior Overall"
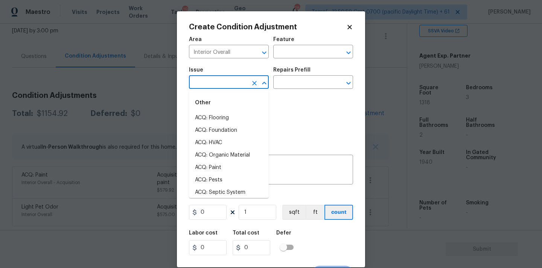
click at [216, 79] on input "text" at bounding box center [218, 83] width 59 height 12
click at [223, 115] on li "ACQ: Flooring" at bounding box center [229, 118] width 80 height 12
type input "ACQ: Flooring"
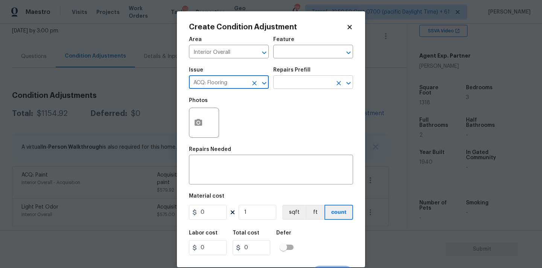
click at [292, 84] on input "text" at bounding box center [302, 83] width 59 height 12
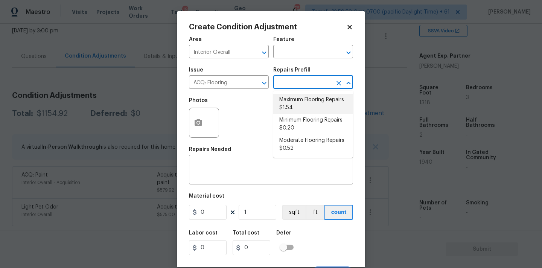
click at [313, 105] on li "Maximum Flooring Repairs $1.54" at bounding box center [313, 104] width 80 height 20
type input "Acquisition"
type textarea "Acquisition Scope: Maximum flooring repairs"
type input "1.54"
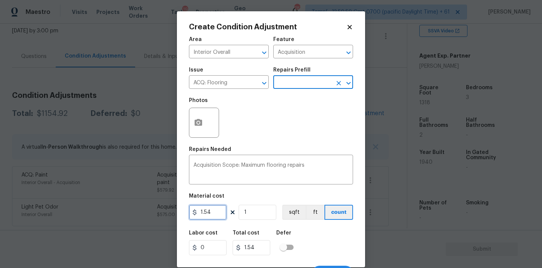
click at [221, 214] on input "1.54" at bounding box center [208, 212] width 38 height 15
type input "5"
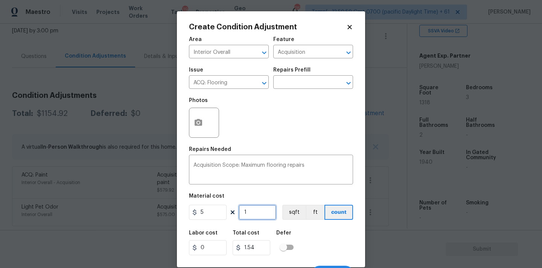
type input "5"
type input "13"
type input "65"
type input "131"
type input "655"
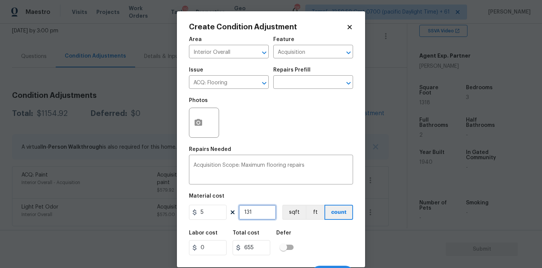
type input "1318"
type input "6590"
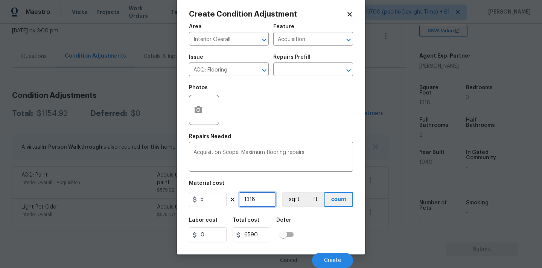
type input "1318"
click at [201, 111] on icon "button" at bounding box center [198, 109] width 8 height 7
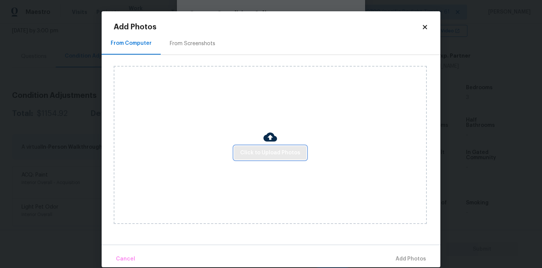
click at [249, 152] on span "Click to Upload Photos" at bounding box center [270, 152] width 60 height 9
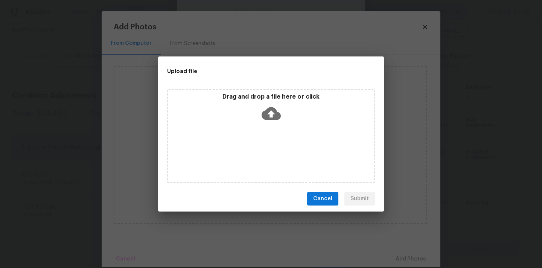
click at [267, 118] on icon at bounding box center [270, 113] width 19 height 13
